Goal: Information Seeking & Learning: Learn about a topic

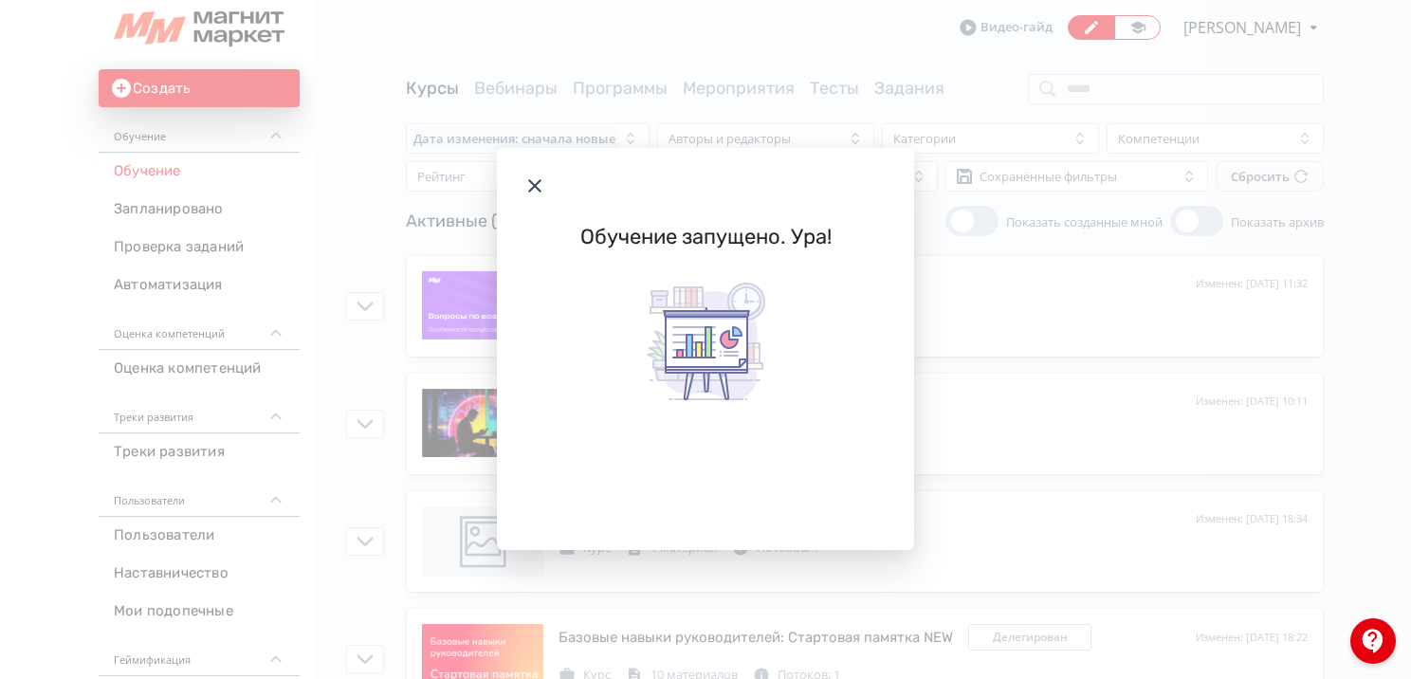
click at [529, 196] on icon "Modal" at bounding box center [534, 185] width 23 height 23
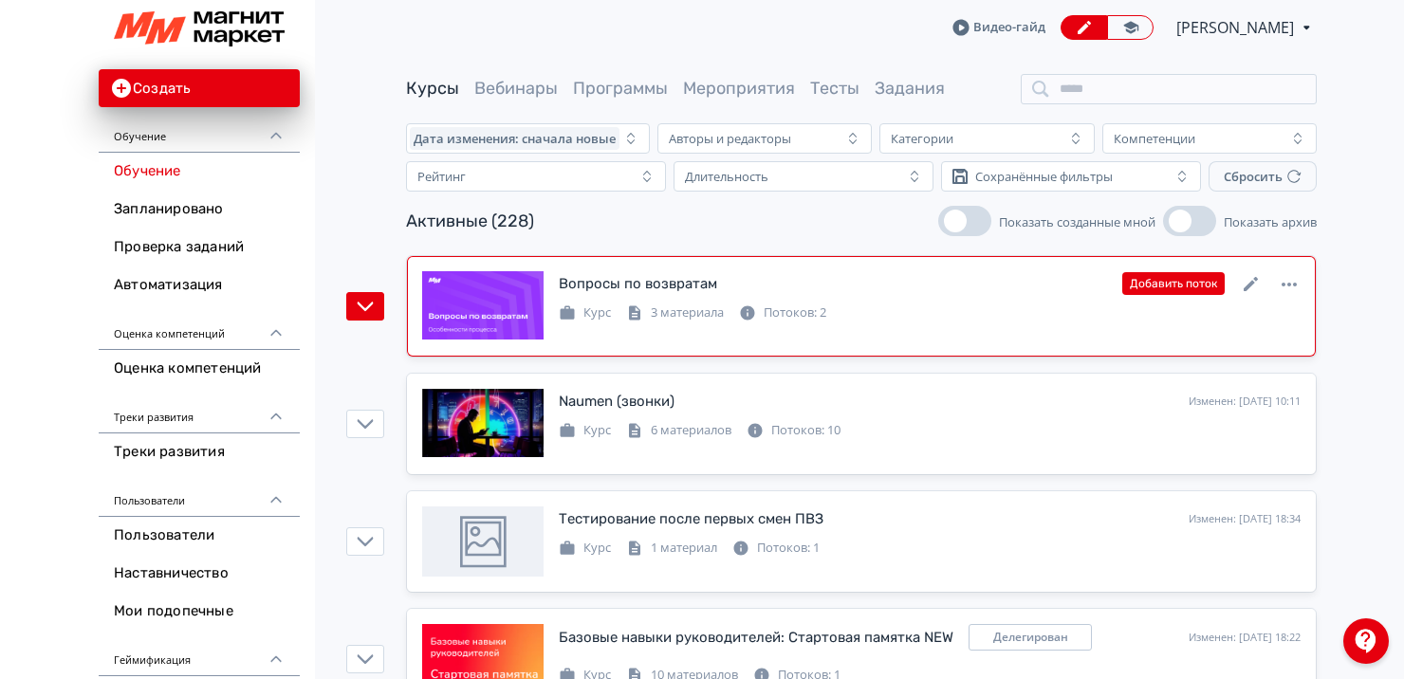
click at [571, 319] on icon at bounding box center [567, 312] width 17 height 17
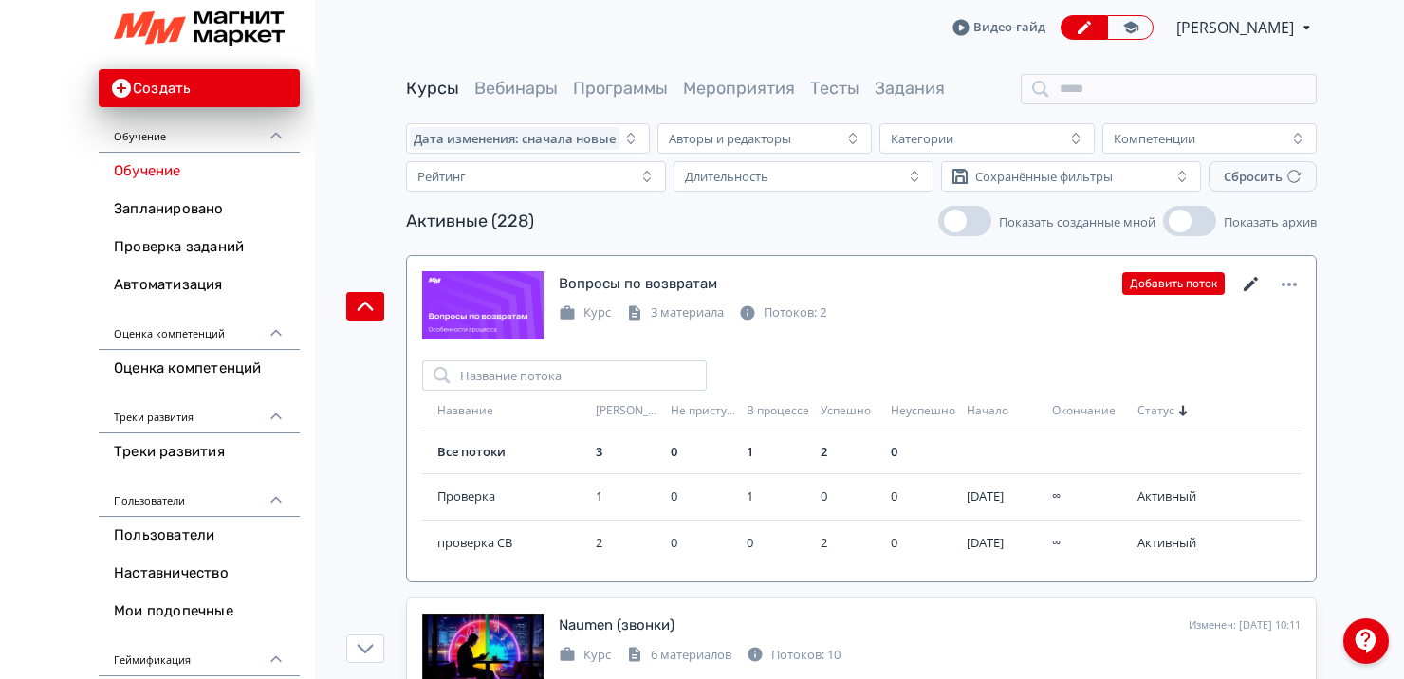
click at [1255, 283] on icon at bounding box center [1250, 284] width 23 height 23
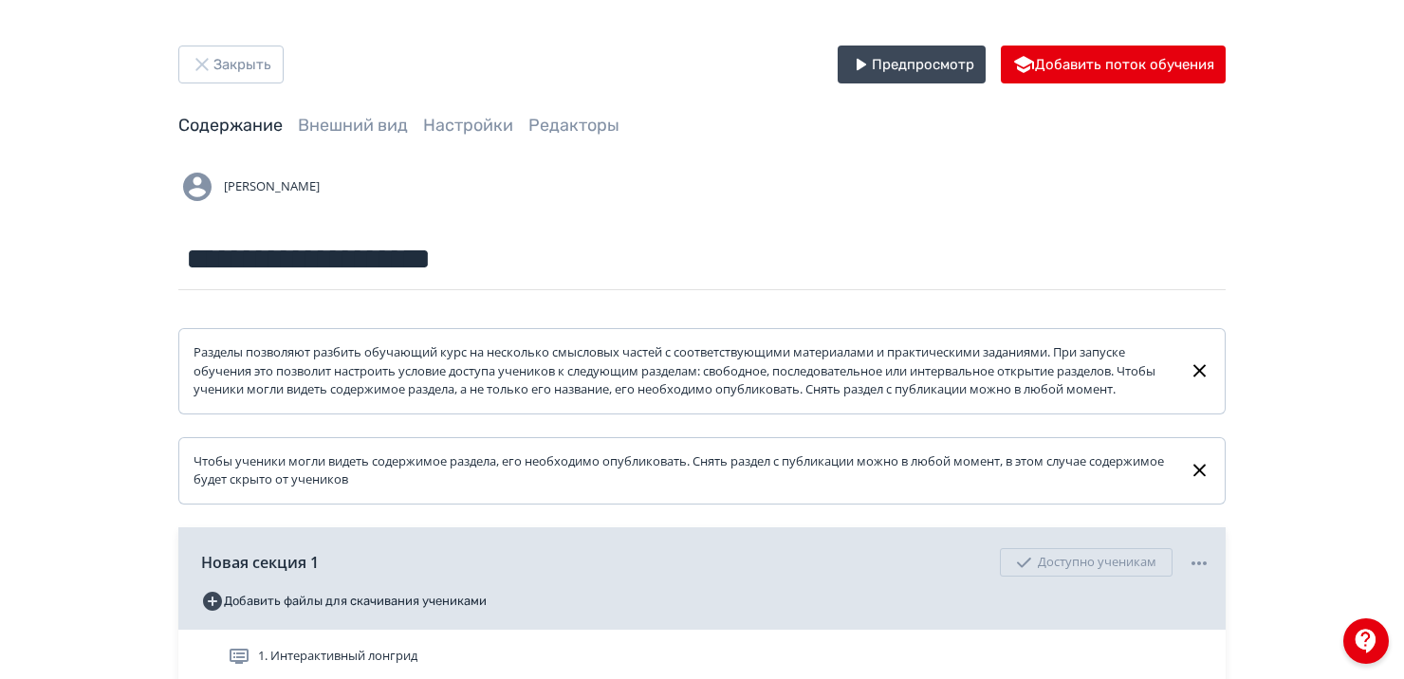
scroll to position [338, 0]
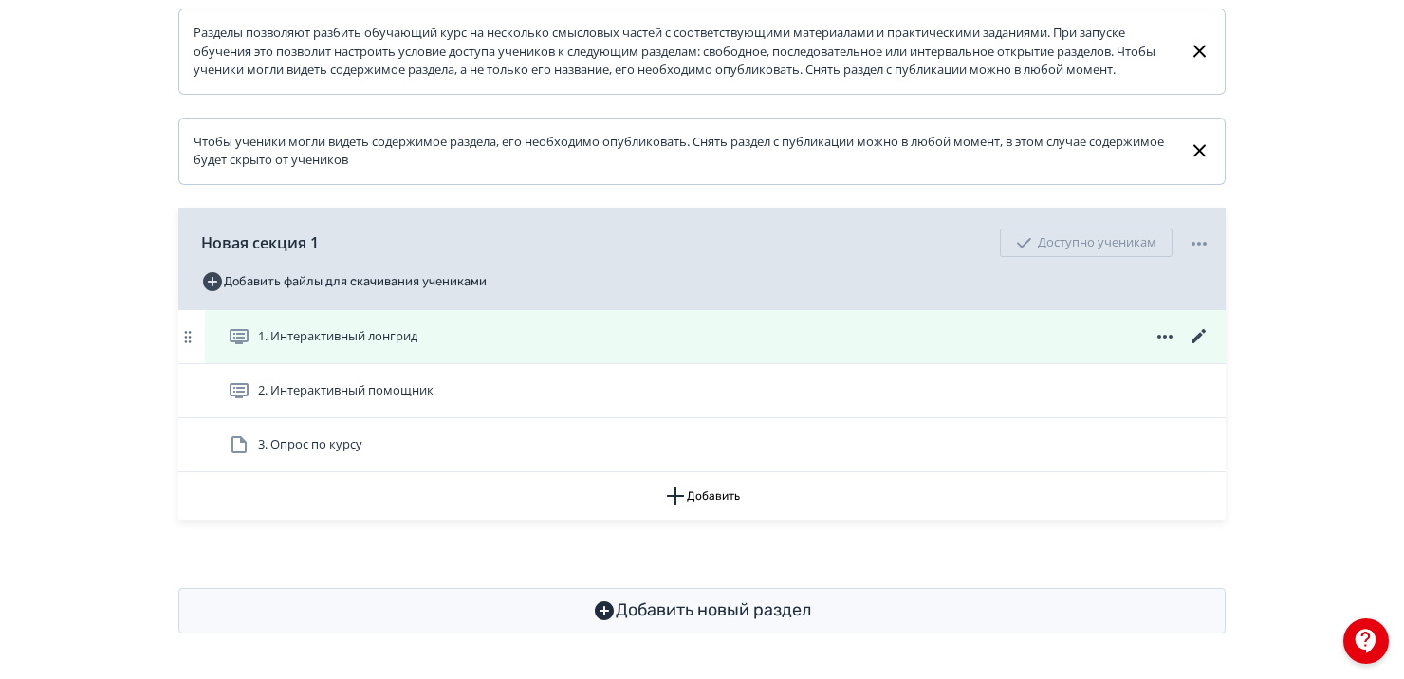
click at [275, 333] on span "1. Интерактивный лонгрид" at bounding box center [337, 336] width 159 height 19
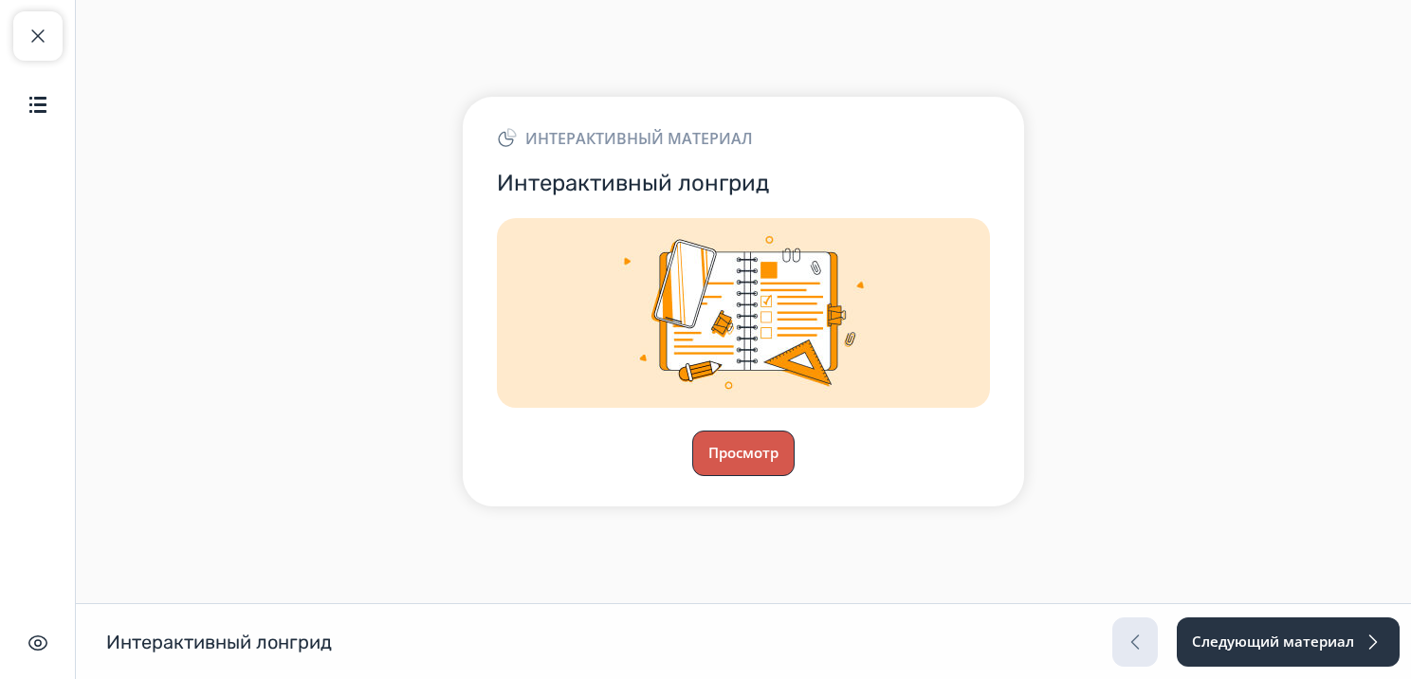
click at [743, 468] on button "Просмотр" at bounding box center [743, 454] width 102 height 46
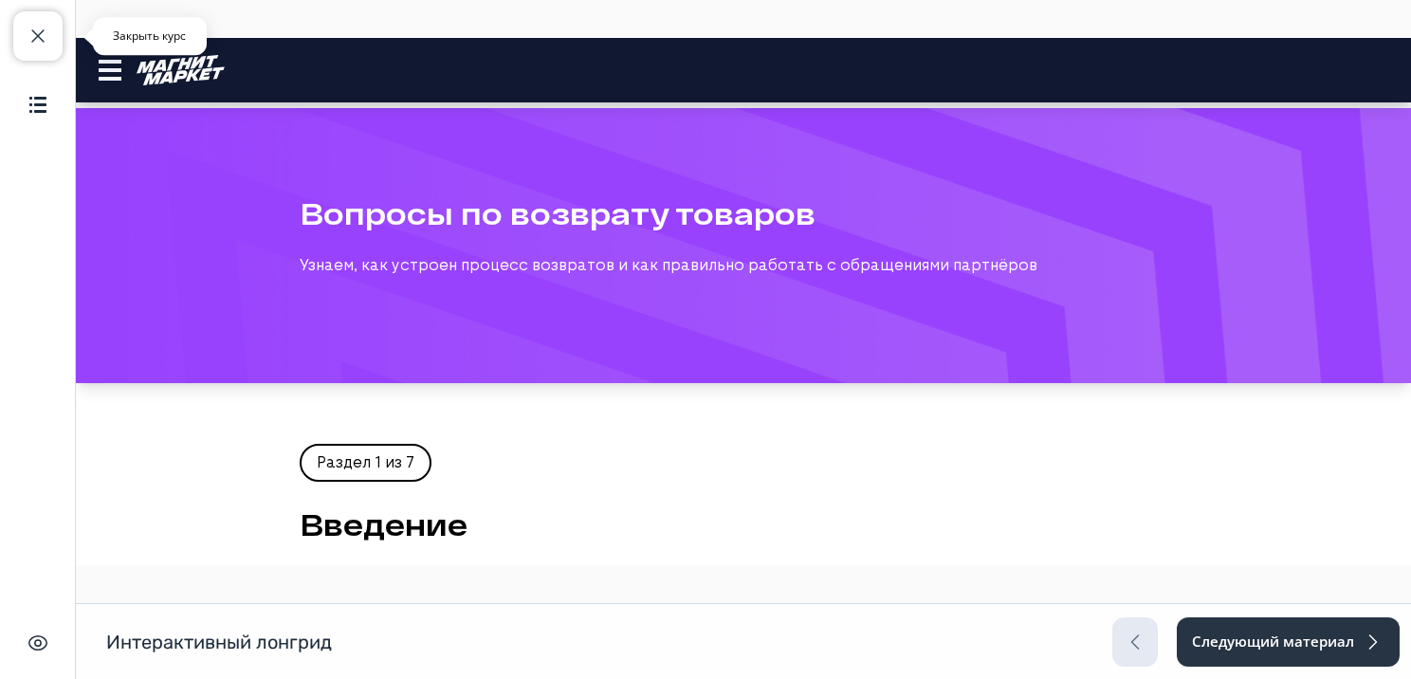
click at [27, 28] on span "button" at bounding box center [38, 36] width 23 height 23
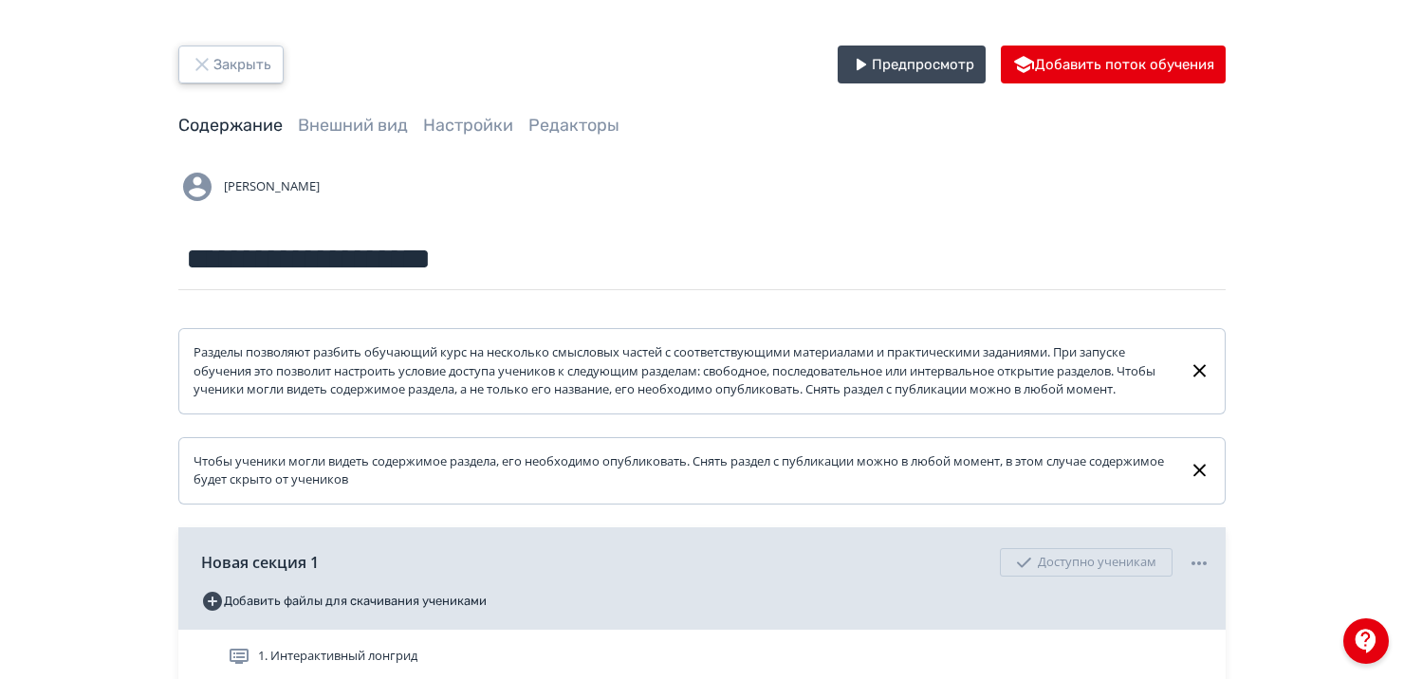
click at [220, 66] on button "Закрыть" at bounding box center [230, 65] width 105 height 38
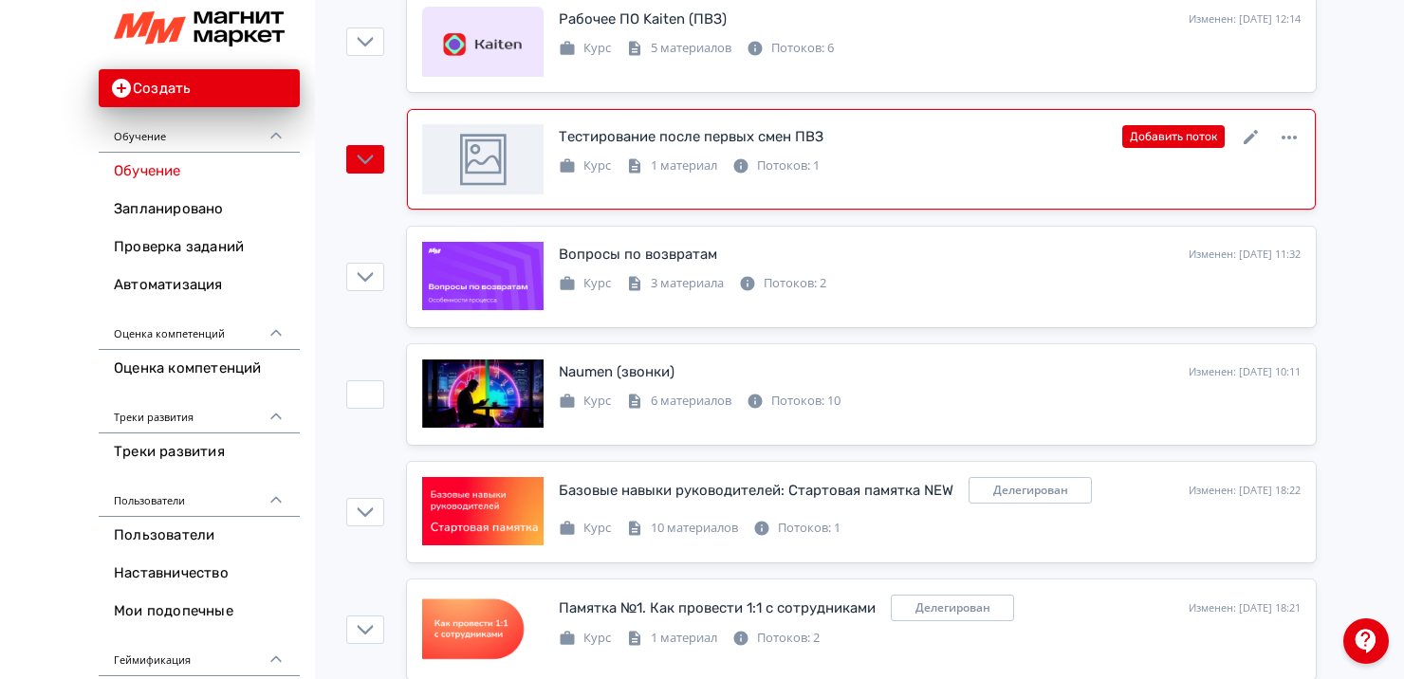
scroll to position [266, 0]
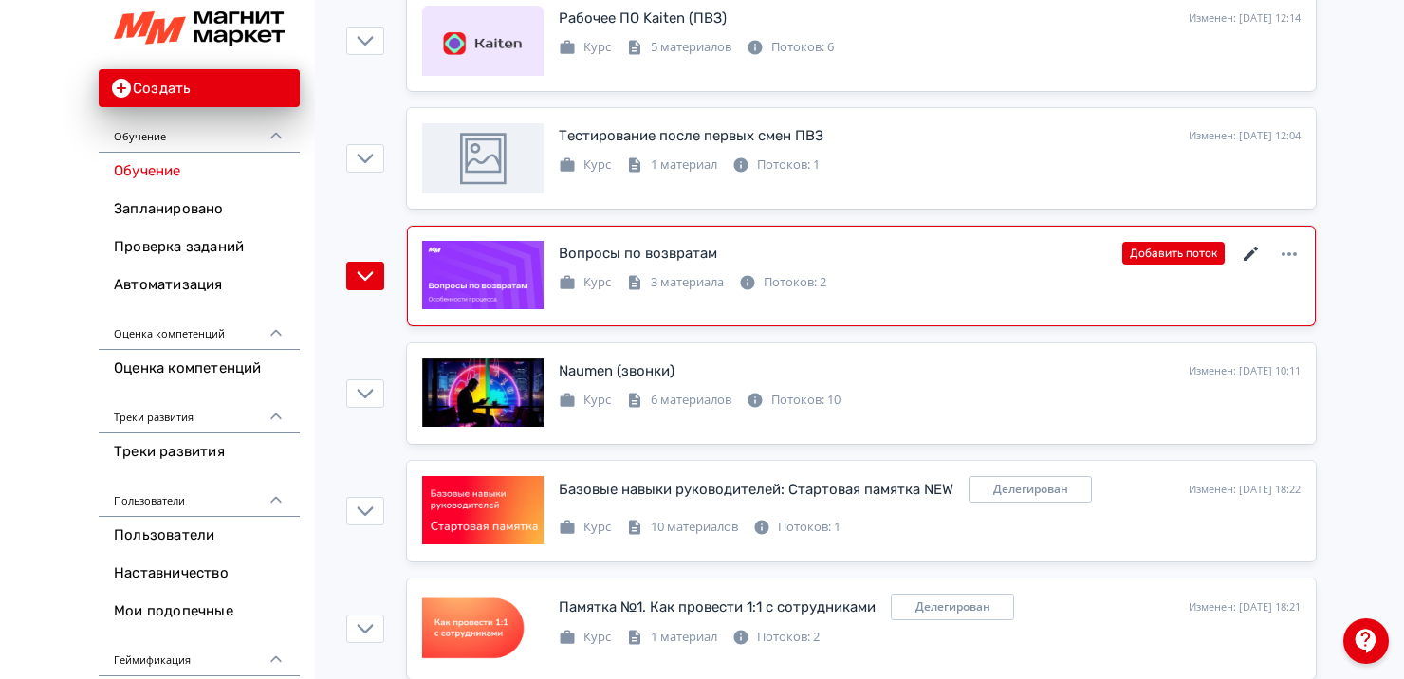
click at [1255, 252] on icon at bounding box center [1250, 254] width 23 height 23
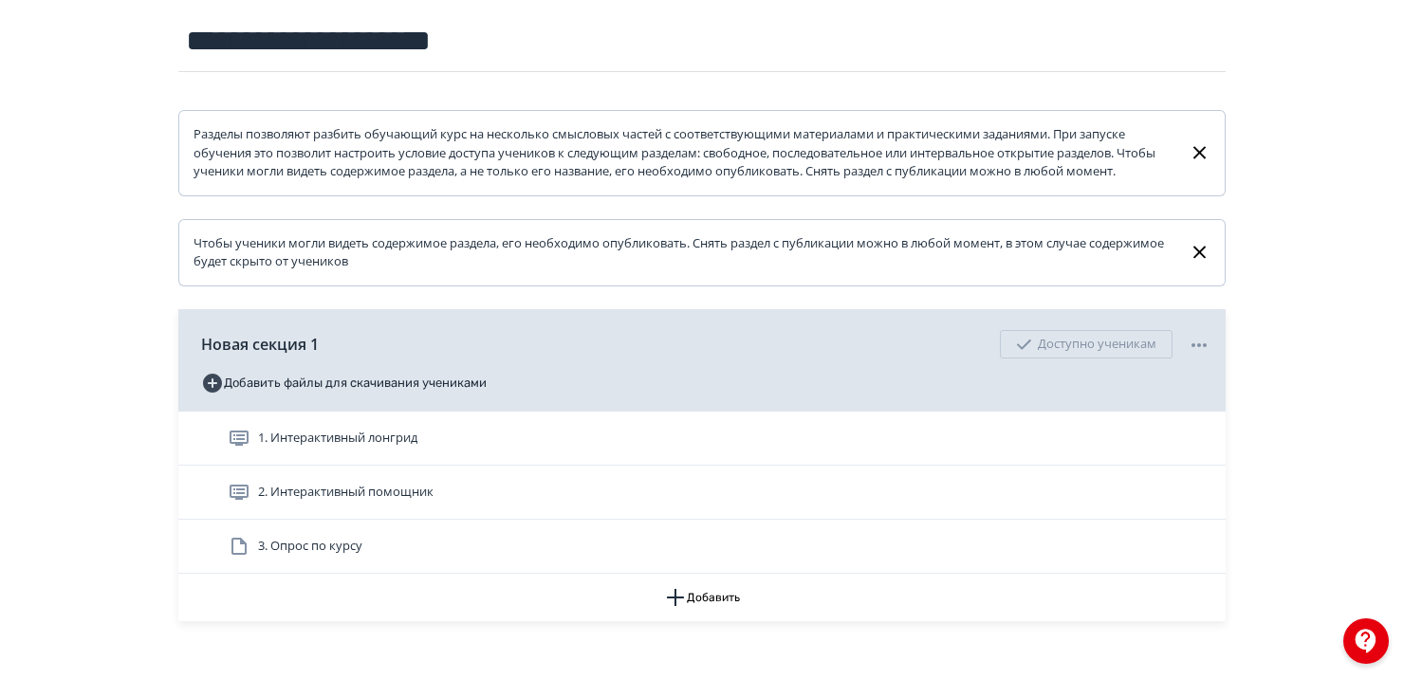
scroll to position [219, 0]
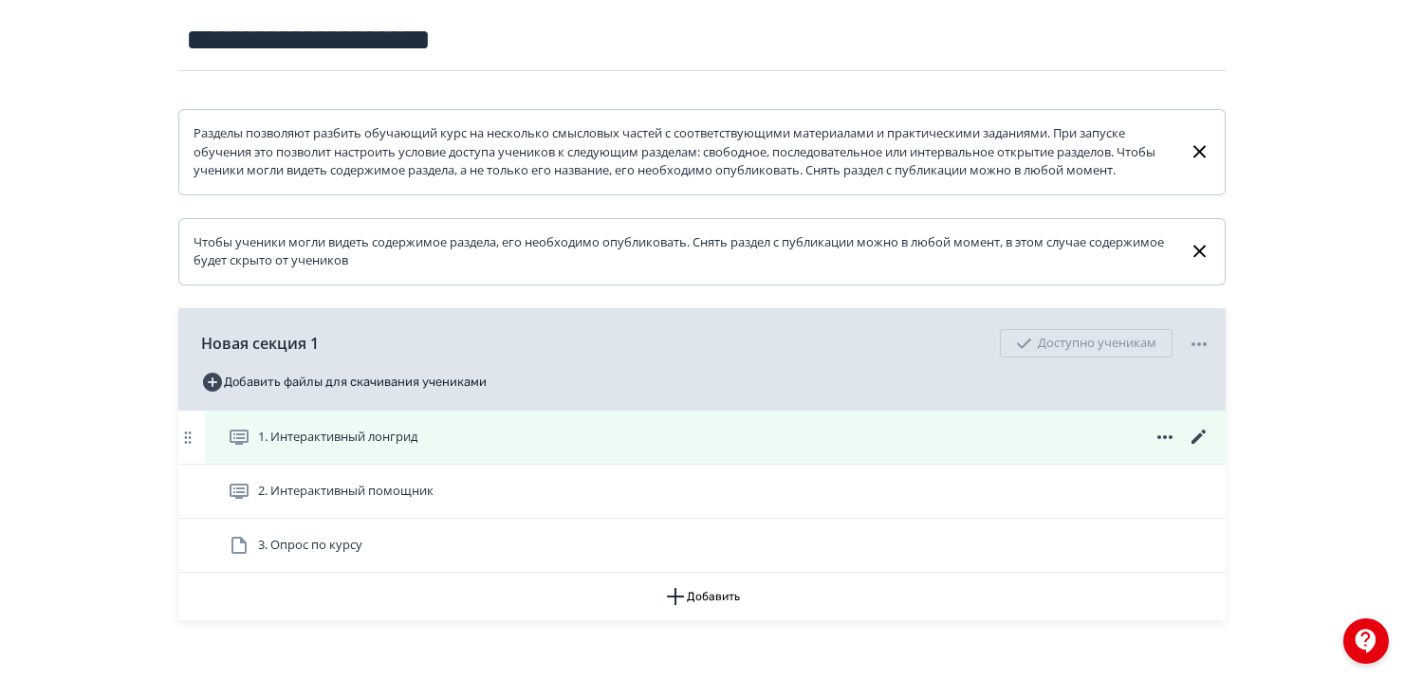
click at [305, 447] on span "1. Интерактивный лонгрид" at bounding box center [337, 437] width 159 height 19
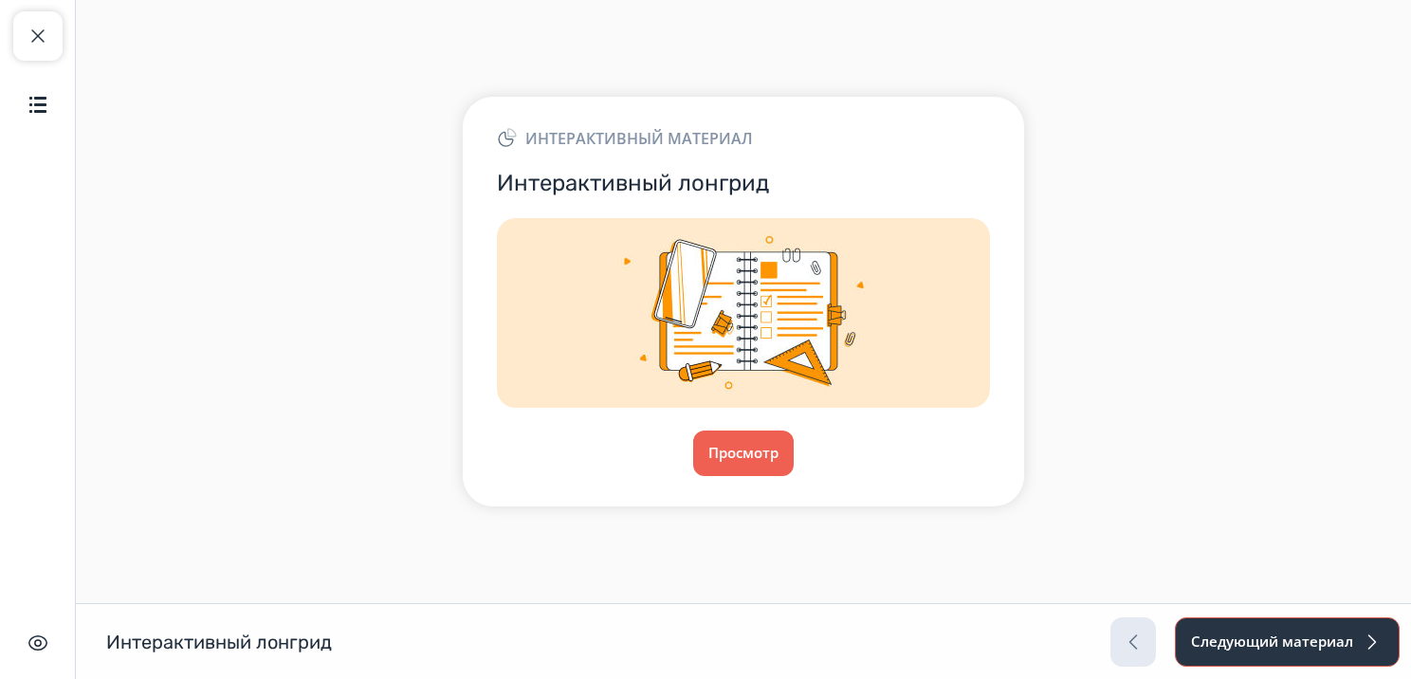
click at [1312, 646] on button "Следующий материал" at bounding box center [1287, 641] width 225 height 49
click at [728, 440] on button "Просмотр" at bounding box center [743, 454] width 102 height 46
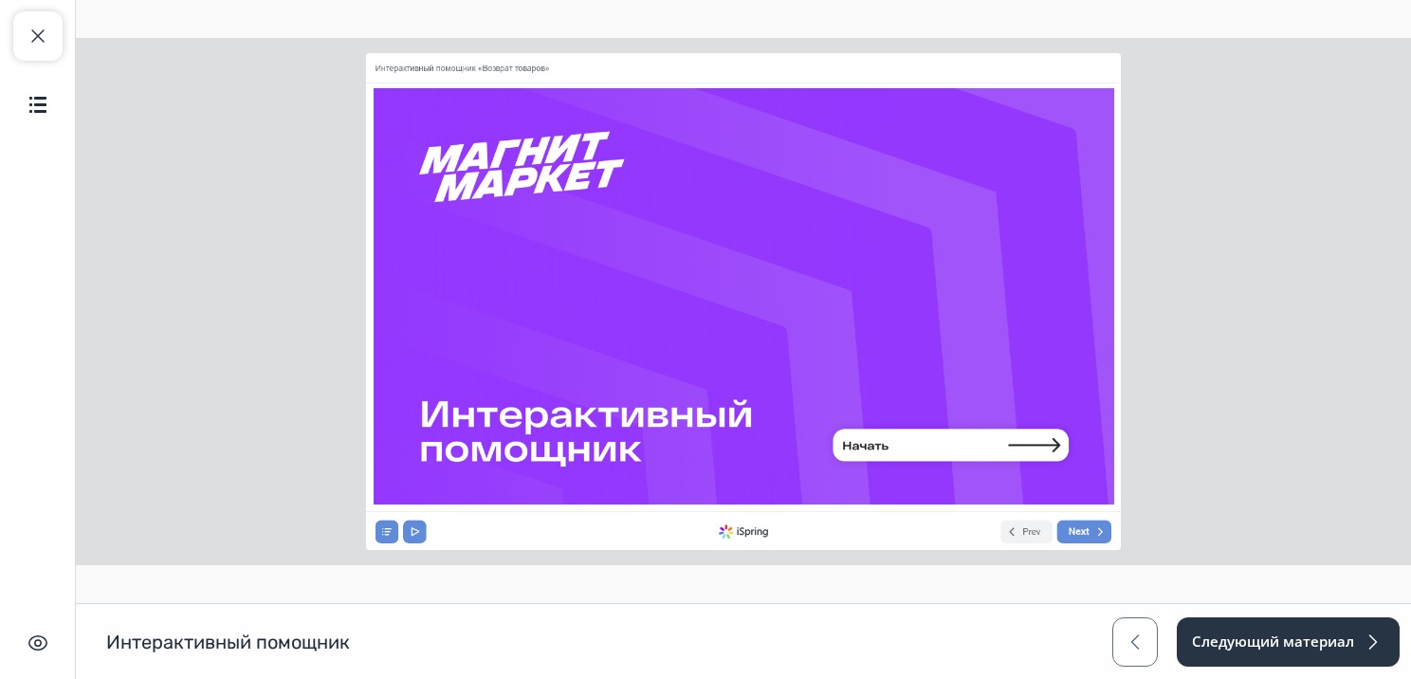
click at [908, 451] on icon at bounding box center [952, 447] width 253 height 57
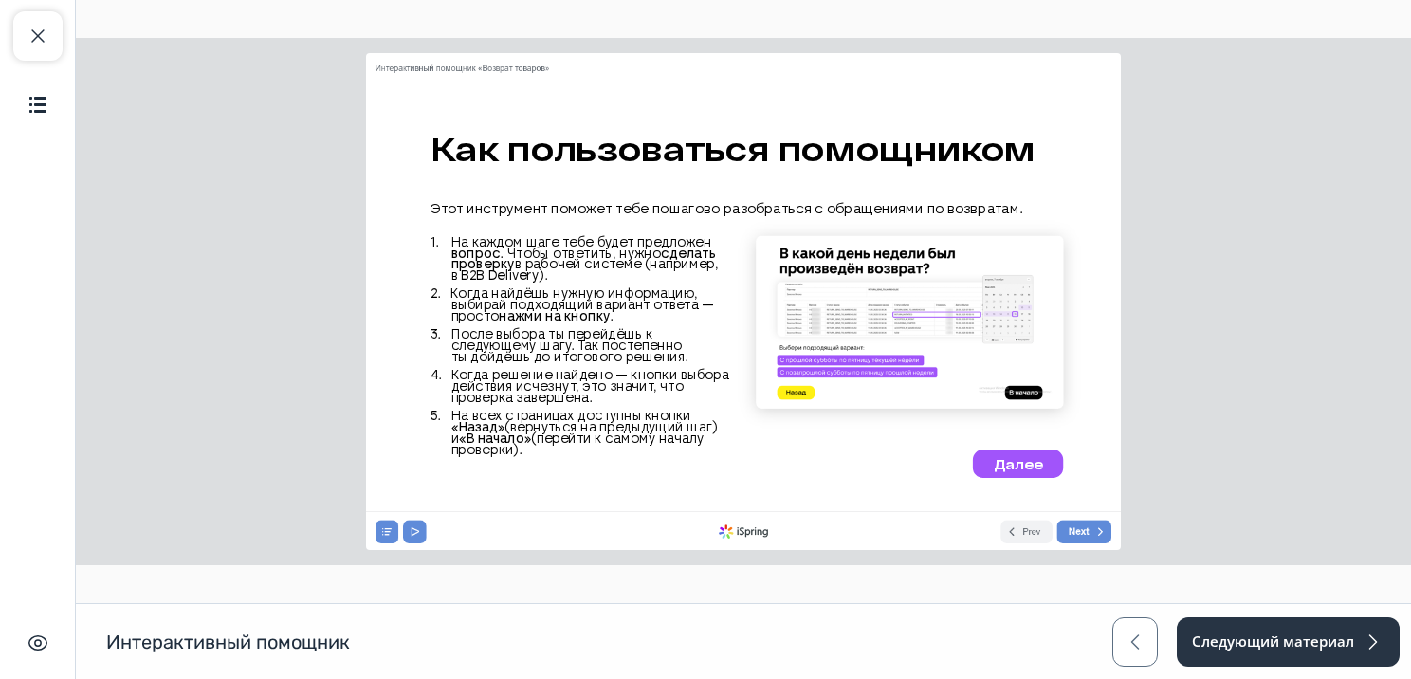
click at [997, 464] on span "Далее" at bounding box center [1018, 463] width 48 height 17
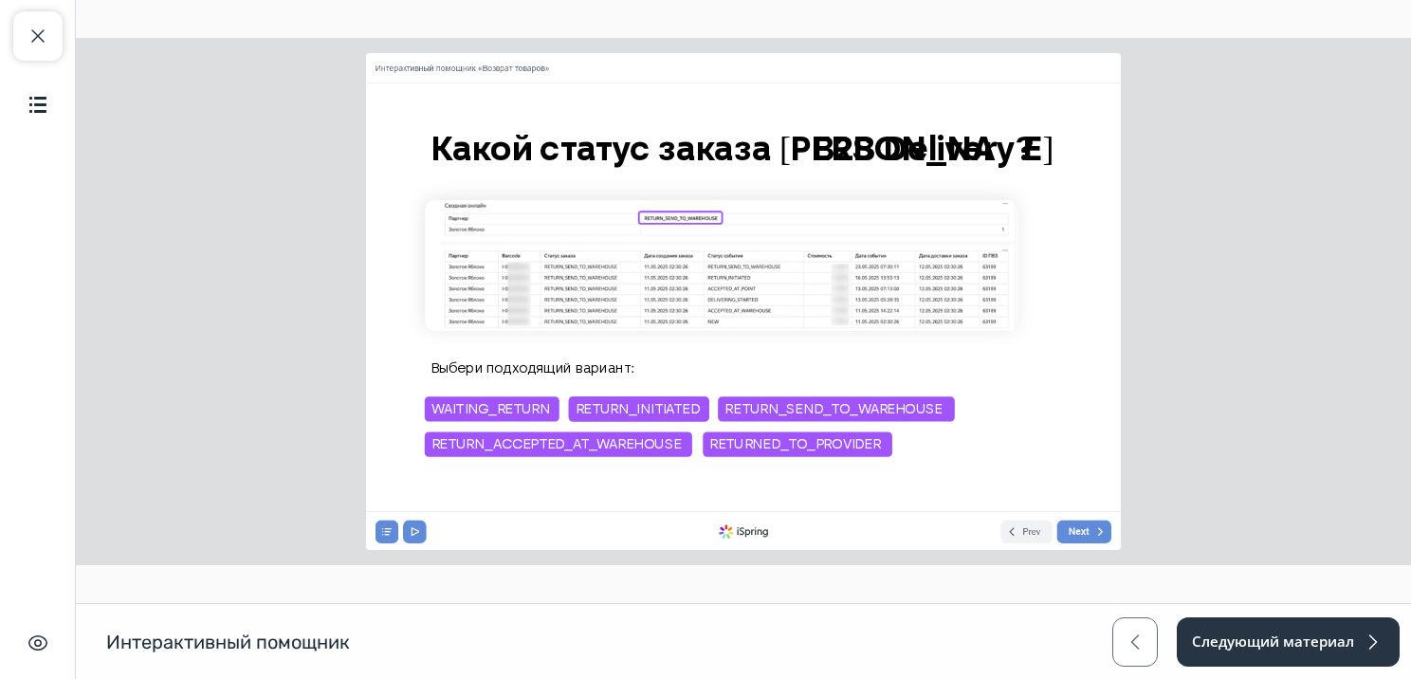
click at [801, 444] on span "RETURNED_TO_PROVIDER" at bounding box center [794, 444] width 171 height 17
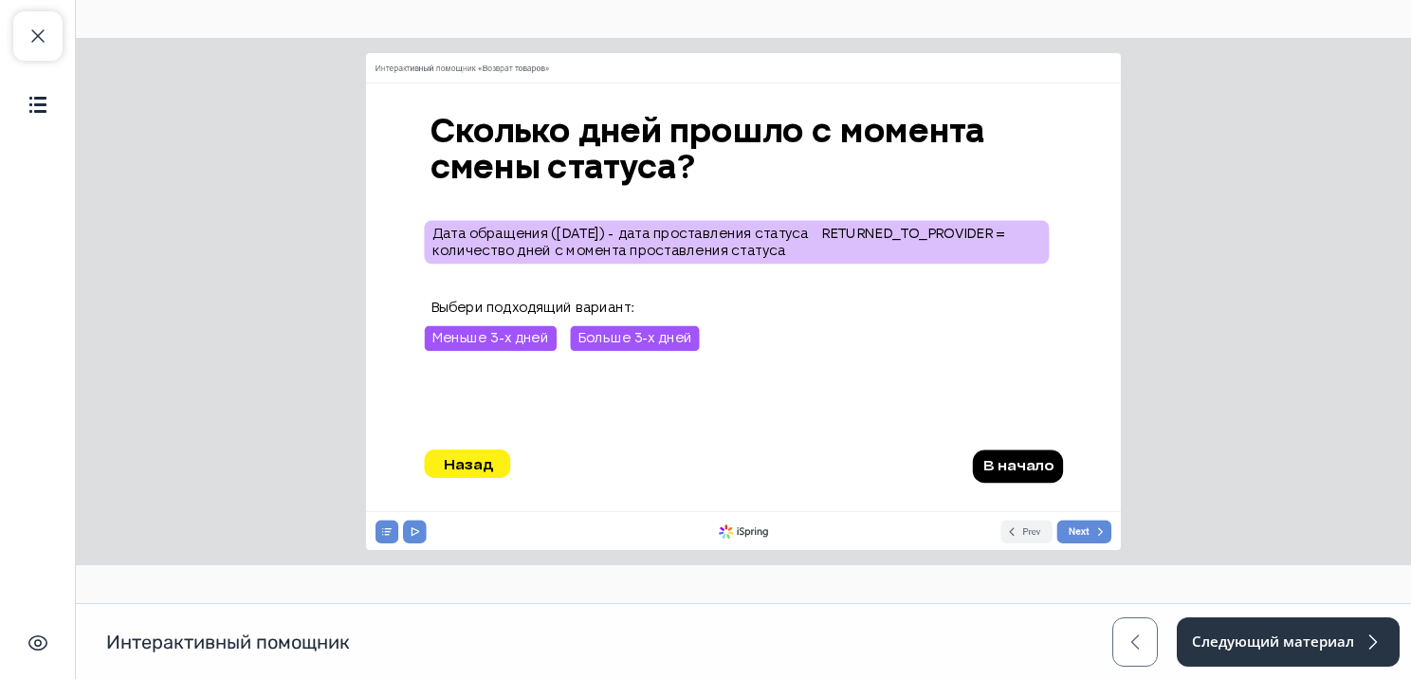
click at [460, 333] on span "Меньше 3-х дней" at bounding box center [489, 338] width 117 height 17
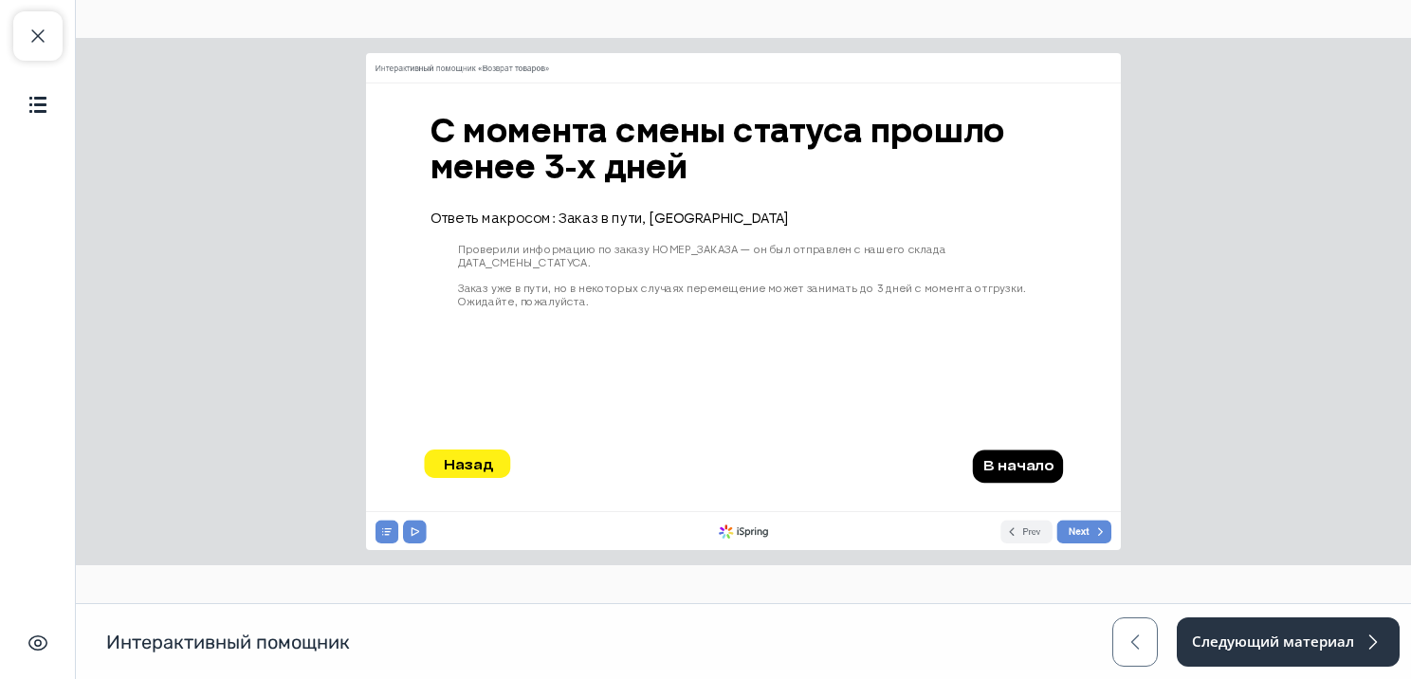
click at [452, 470] on span "Назад" at bounding box center [467, 463] width 49 height 17
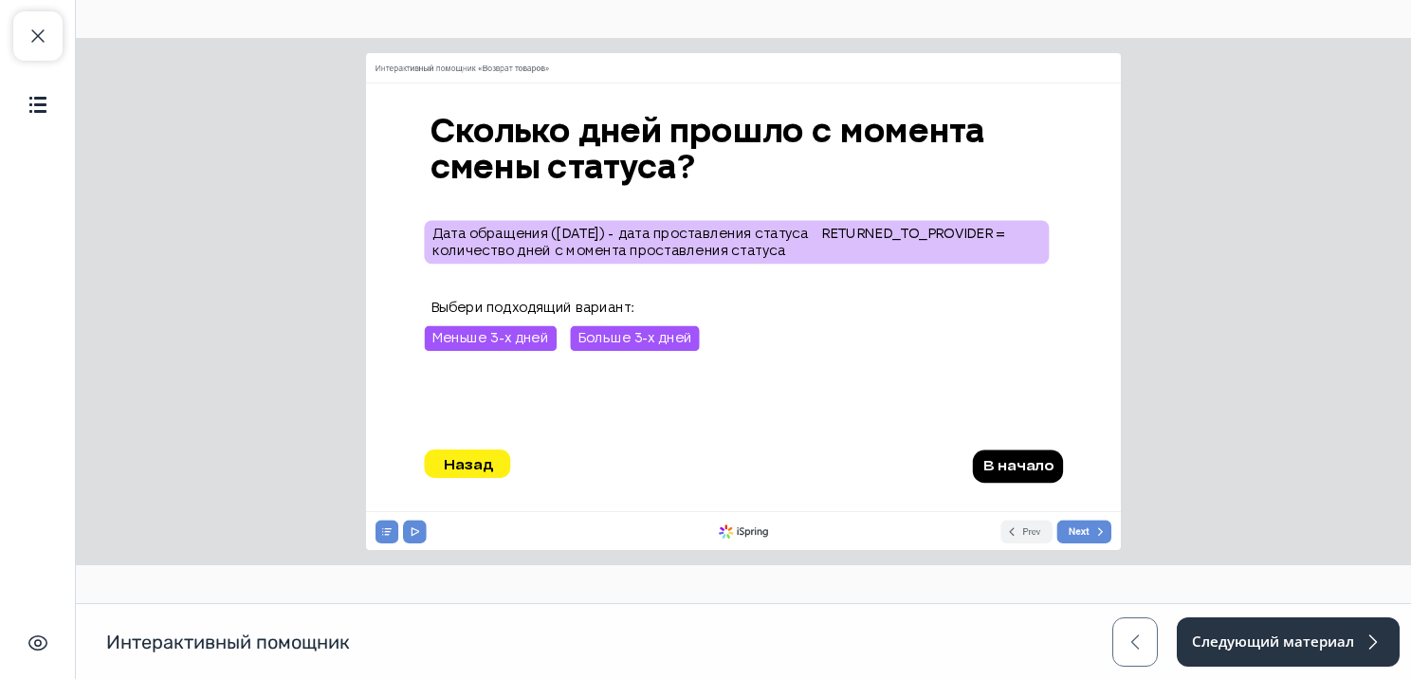
click at [637, 346] on span "Больше 3-х дней" at bounding box center [634, 338] width 115 height 17
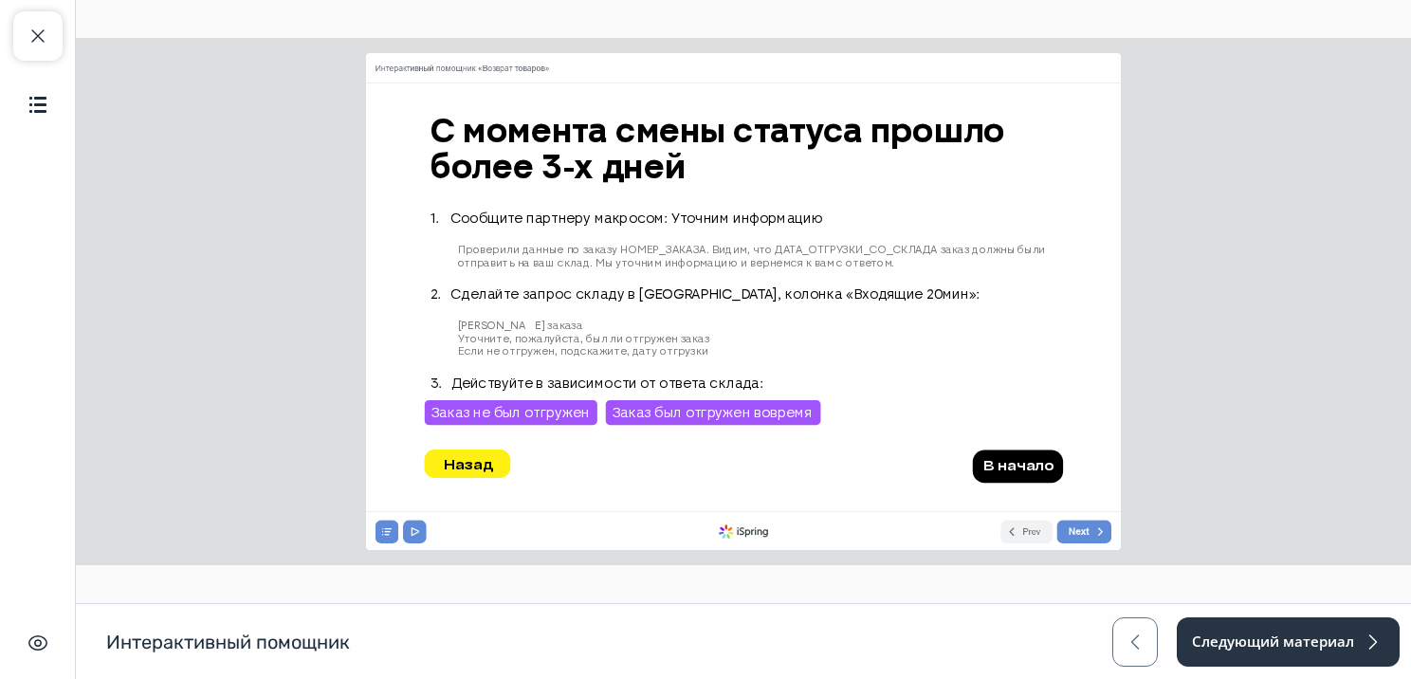
click at [660, 407] on span "Заказ был отгружен вовремя" at bounding box center [712, 412] width 200 height 17
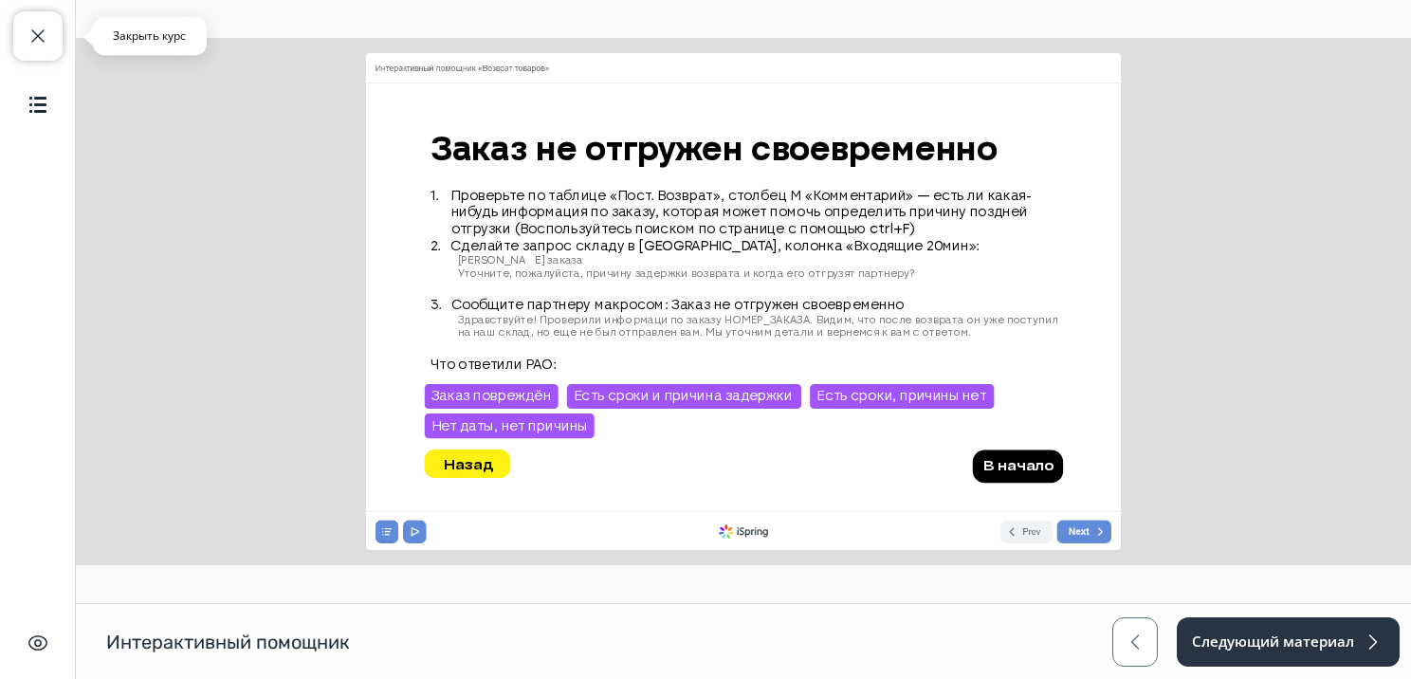
click at [55, 30] on button "Закрыть курс" at bounding box center [37, 35] width 49 height 49
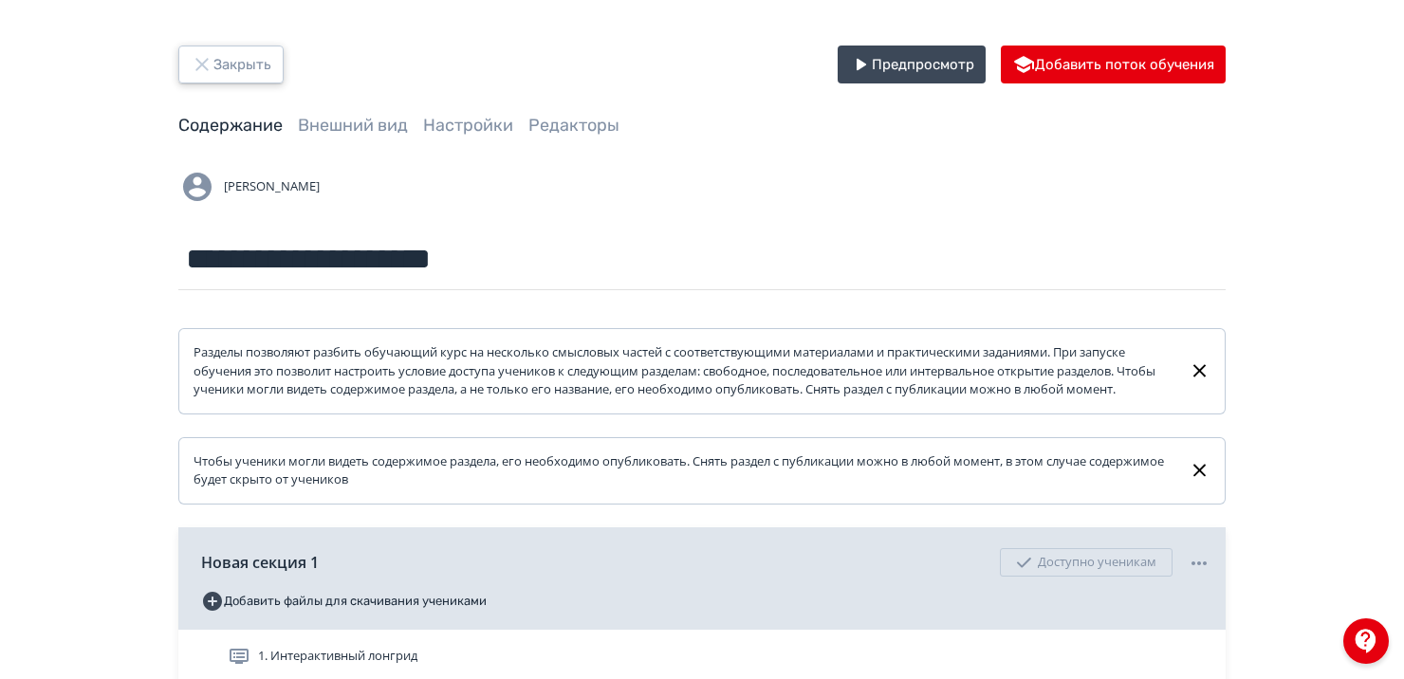
click at [211, 61] on icon "button" at bounding box center [202, 64] width 23 height 23
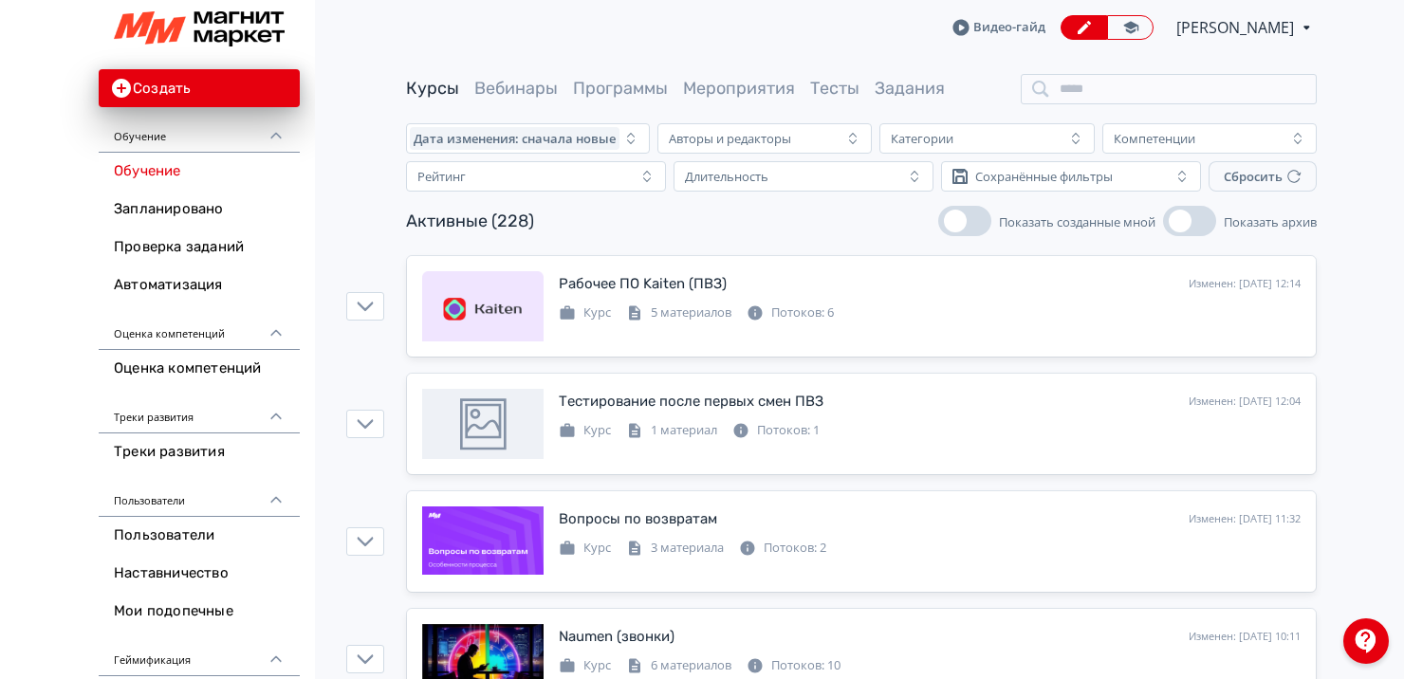
click at [1240, 23] on span "[PERSON_NAME]" at bounding box center [1236, 27] width 120 height 23
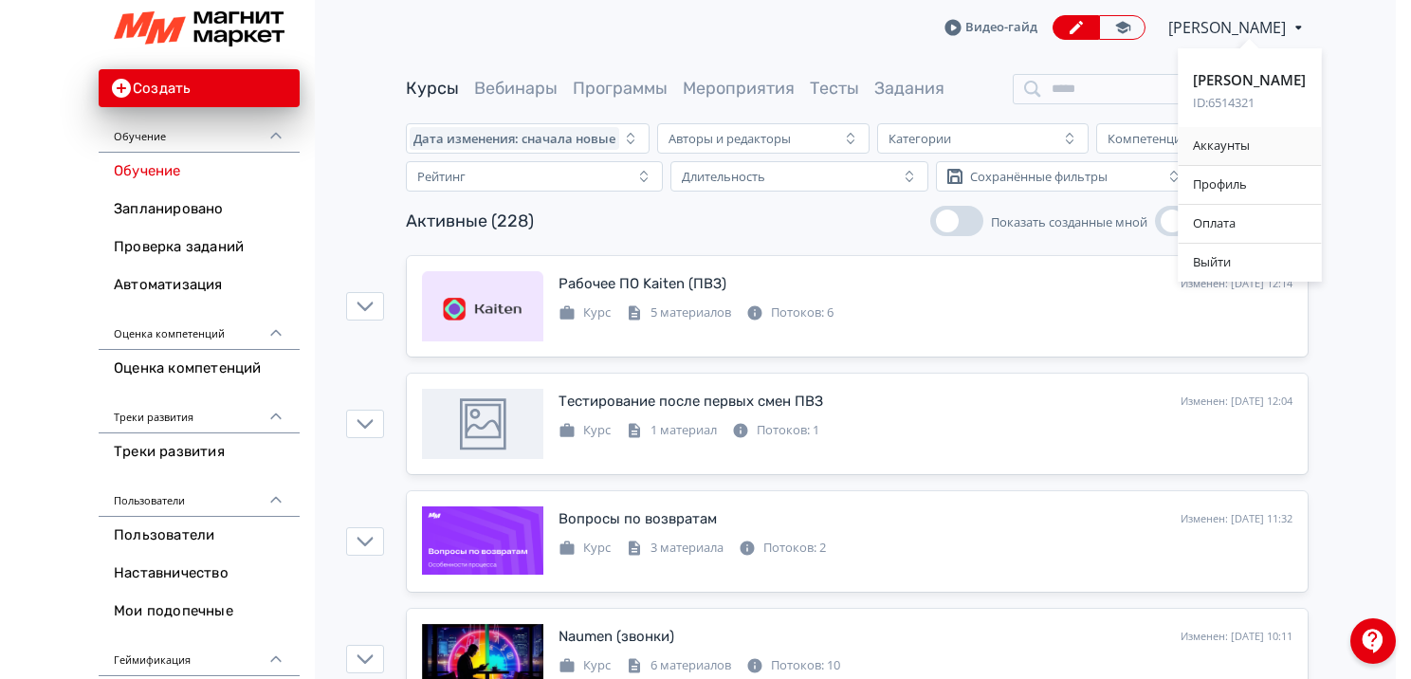
click at [1214, 148] on div "Аккаунты" at bounding box center [1249, 146] width 143 height 38
